Goal: Check status

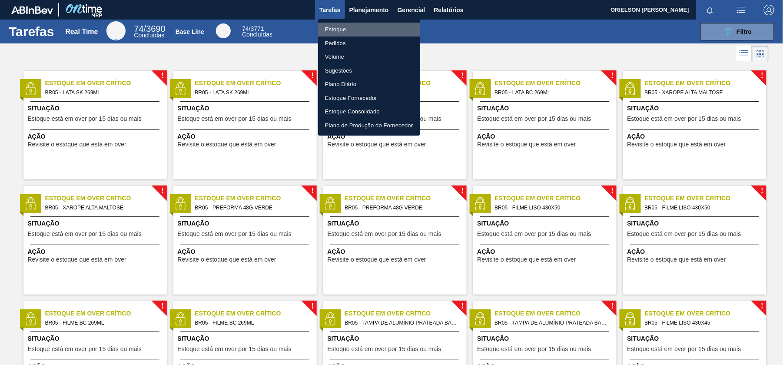
click at [383, 23] on li "Estoque" at bounding box center [369, 30] width 102 height 14
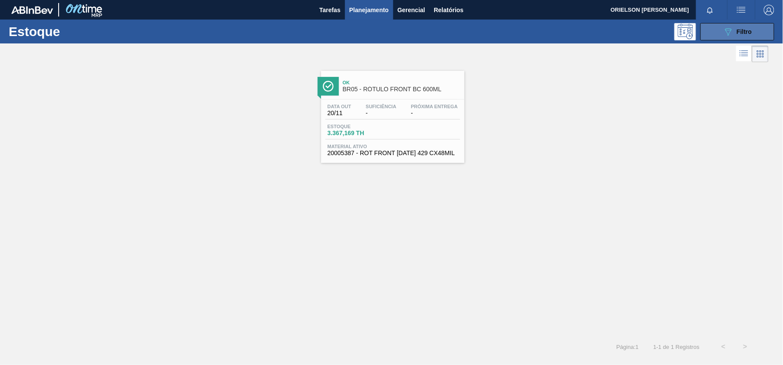
click at [742, 29] on span "Filtro" at bounding box center [744, 31] width 15 height 7
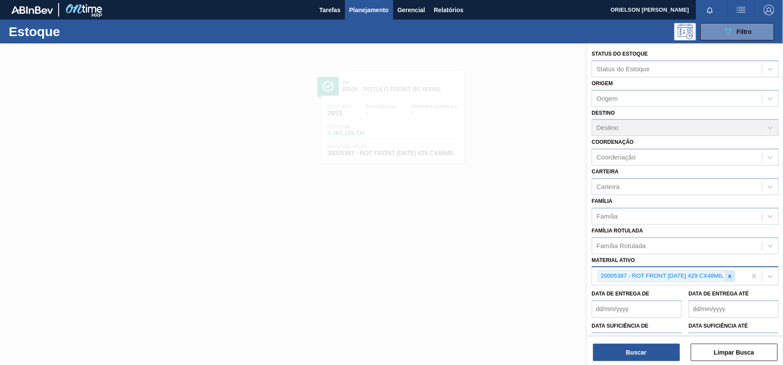
click at [728, 277] on icon at bounding box center [730, 276] width 6 height 6
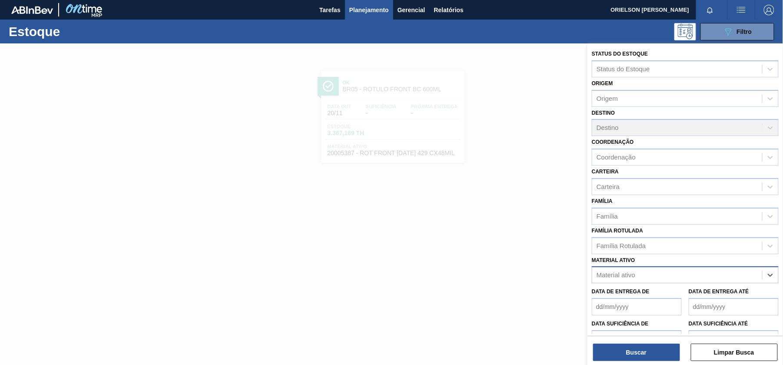
click at [728, 277] on div "Material ativo" at bounding box center [677, 275] width 170 height 13
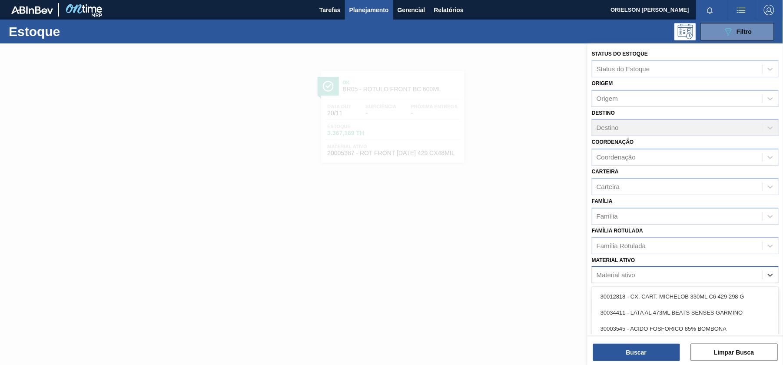
paste ativo "30002268"
type ativo "30002268"
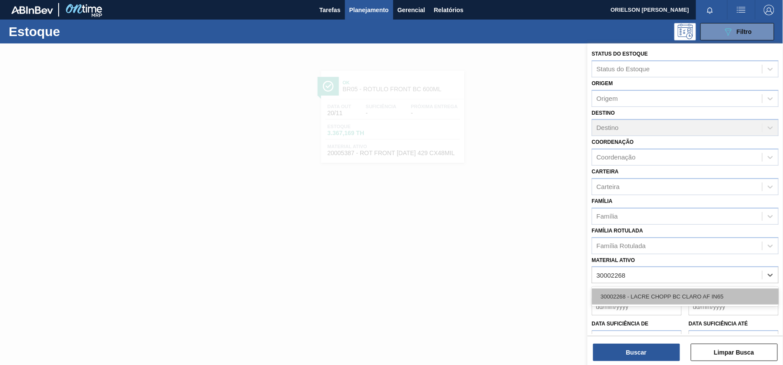
click at [684, 299] on div "30002268 - LACRE CHOPP BC CLARO AF IN65" at bounding box center [684, 296] width 187 height 16
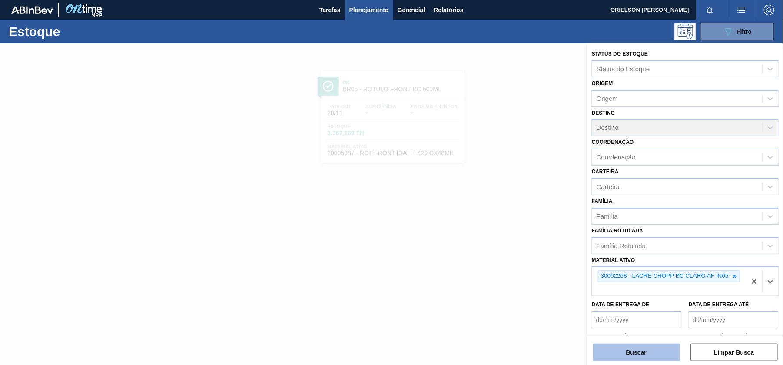
click at [661, 356] on button "Buscar" at bounding box center [636, 352] width 87 height 17
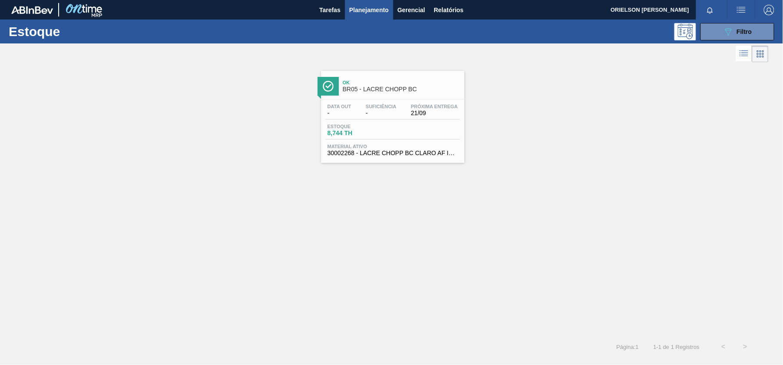
drag, startPoint x: 376, startPoint y: 108, endPoint x: 383, endPoint y: 121, distance: 14.4
click at [377, 107] on span "Suficiência" at bounding box center [381, 106] width 30 height 5
click at [383, 121] on main "Tarefas Planejamento Gerencial Relatórios ORIELSON [PERSON_NAME] Marcar todas c…" at bounding box center [391, 182] width 783 height 365
